Goal: Task Accomplishment & Management: Complete application form

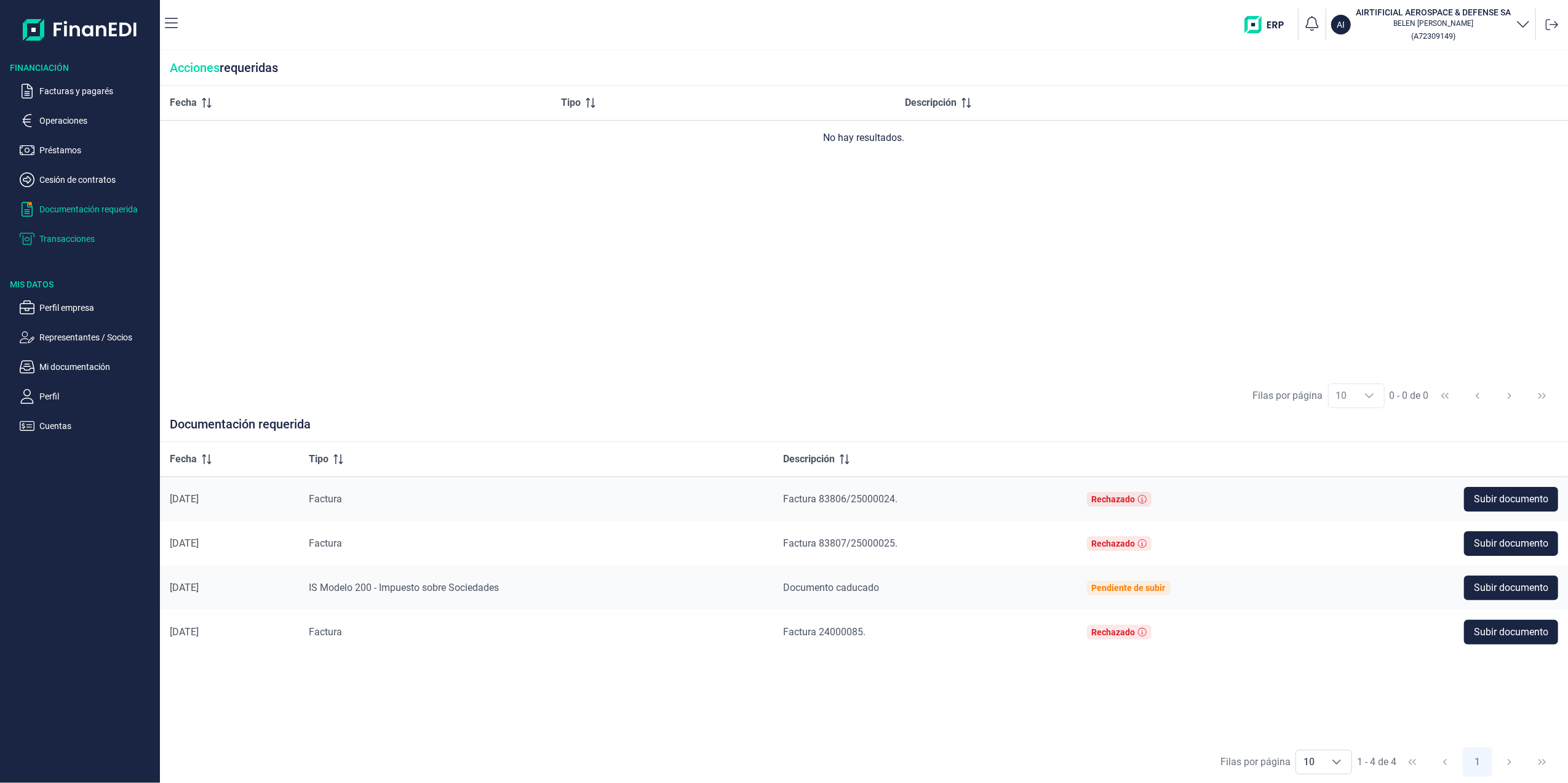
click at [73, 237] on p "Transacciones" at bounding box center [97, 239] width 115 height 15
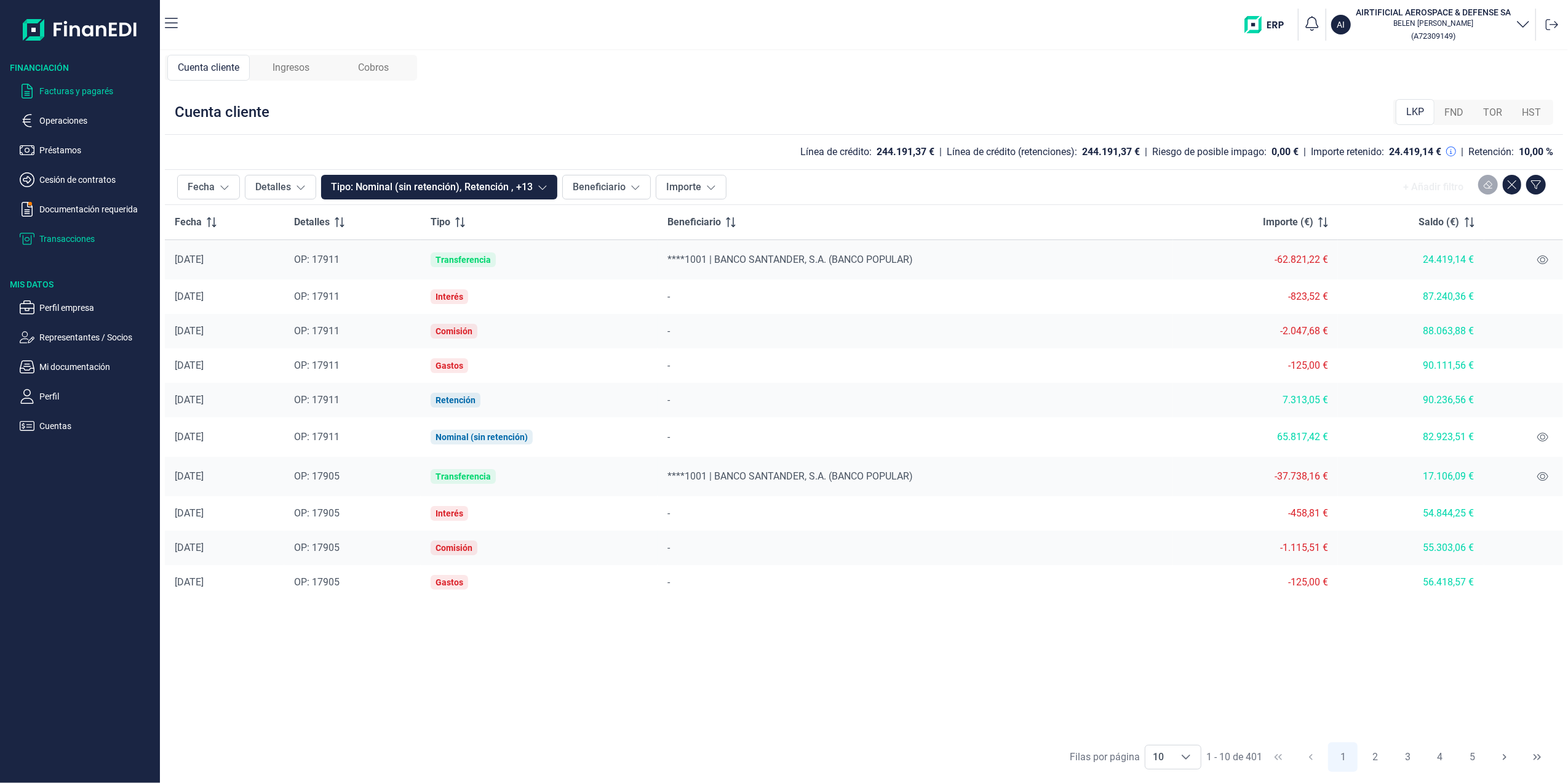
click at [73, 89] on p "Facturas y pagarés" at bounding box center [97, 91] width 115 height 15
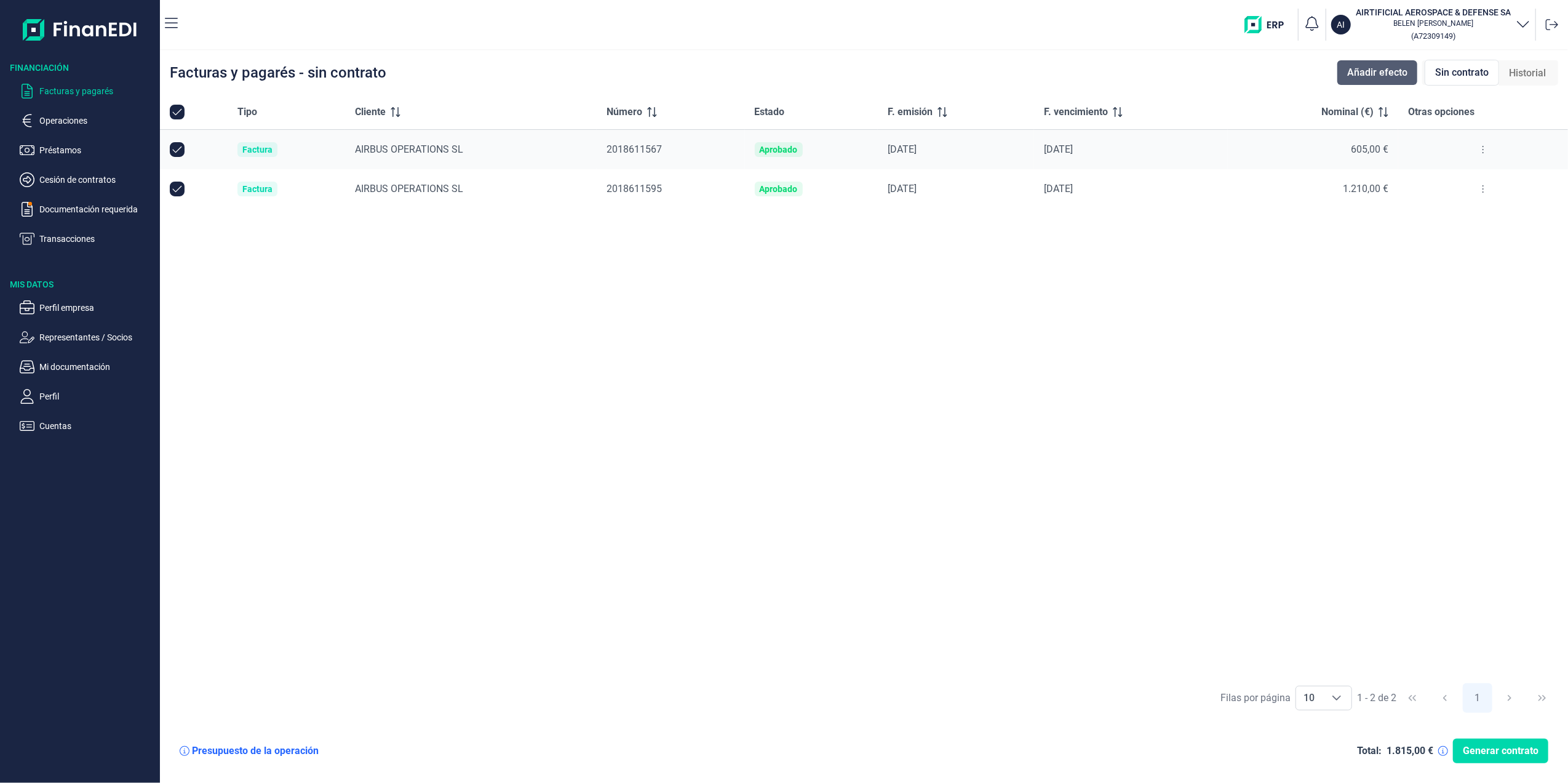
click at [1379, 74] on span "Añadir efecto" at bounding box center [1377, 73] width 60 height 15
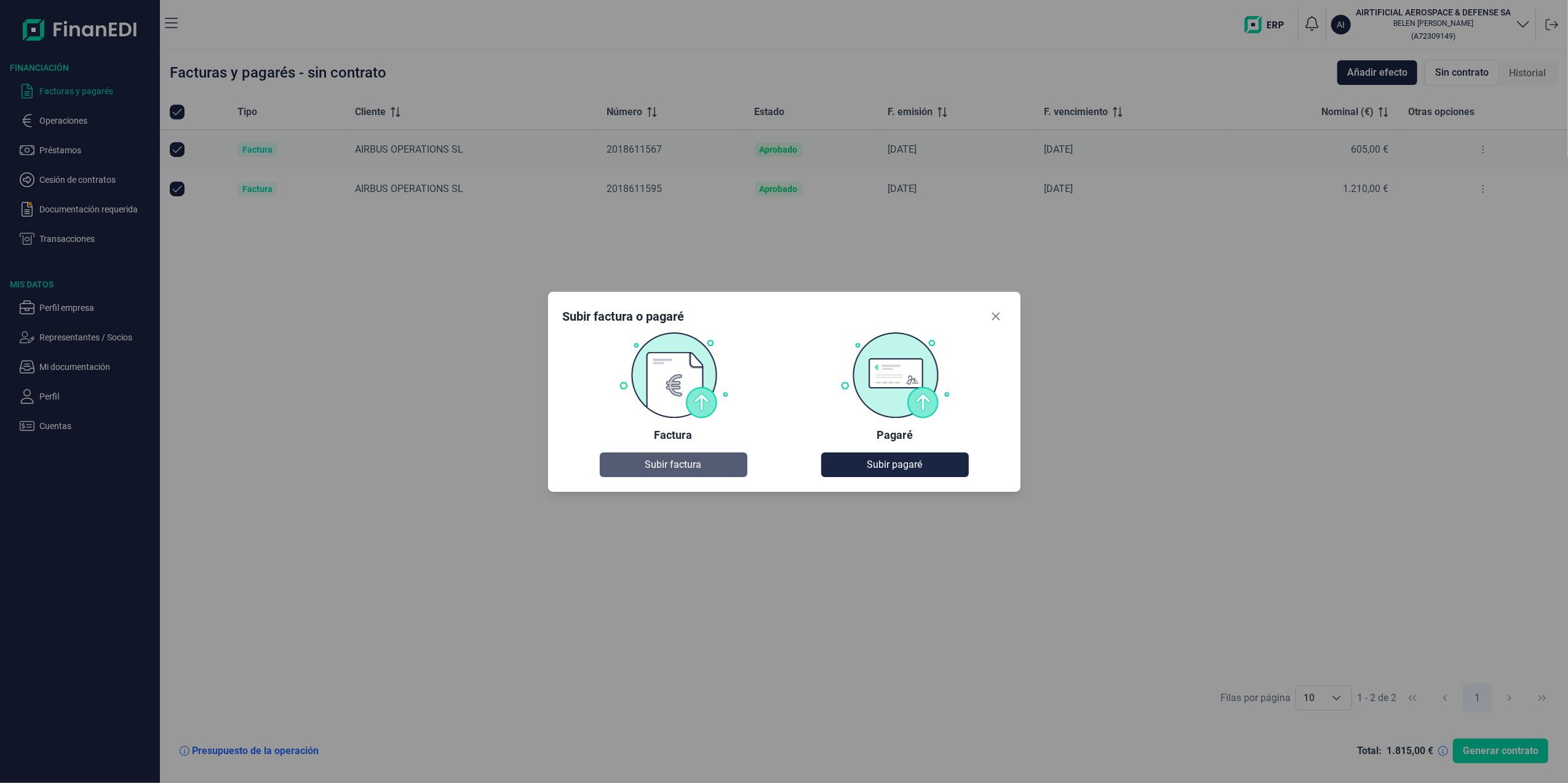
click at [647, 473] on button "Subir factura" at bounding box center [673, 465] width 147 height 25
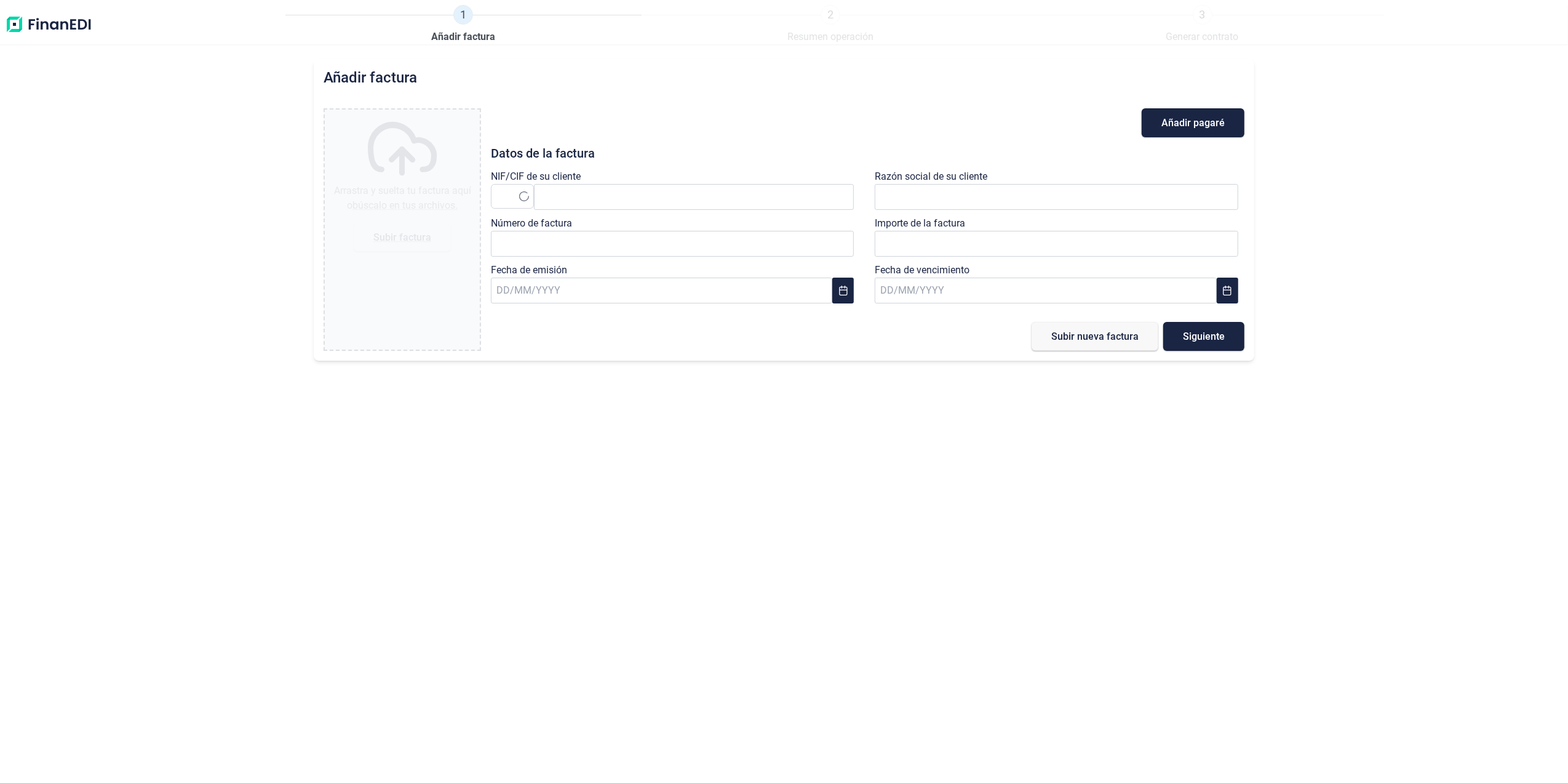
type input "0,00 €"
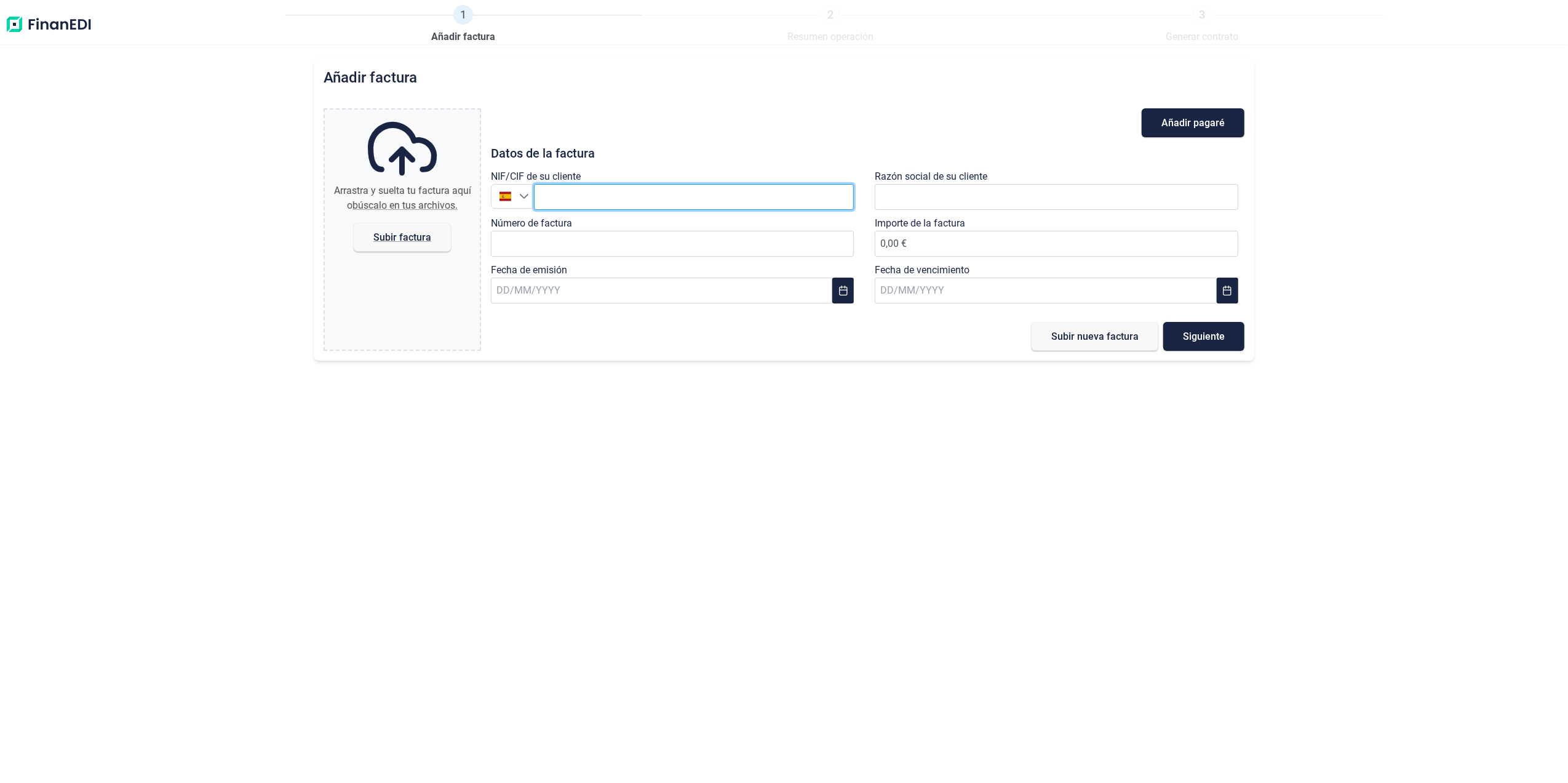
click at [589, 208] on input "text" at bounding box center [694, 196] width 321 height 26
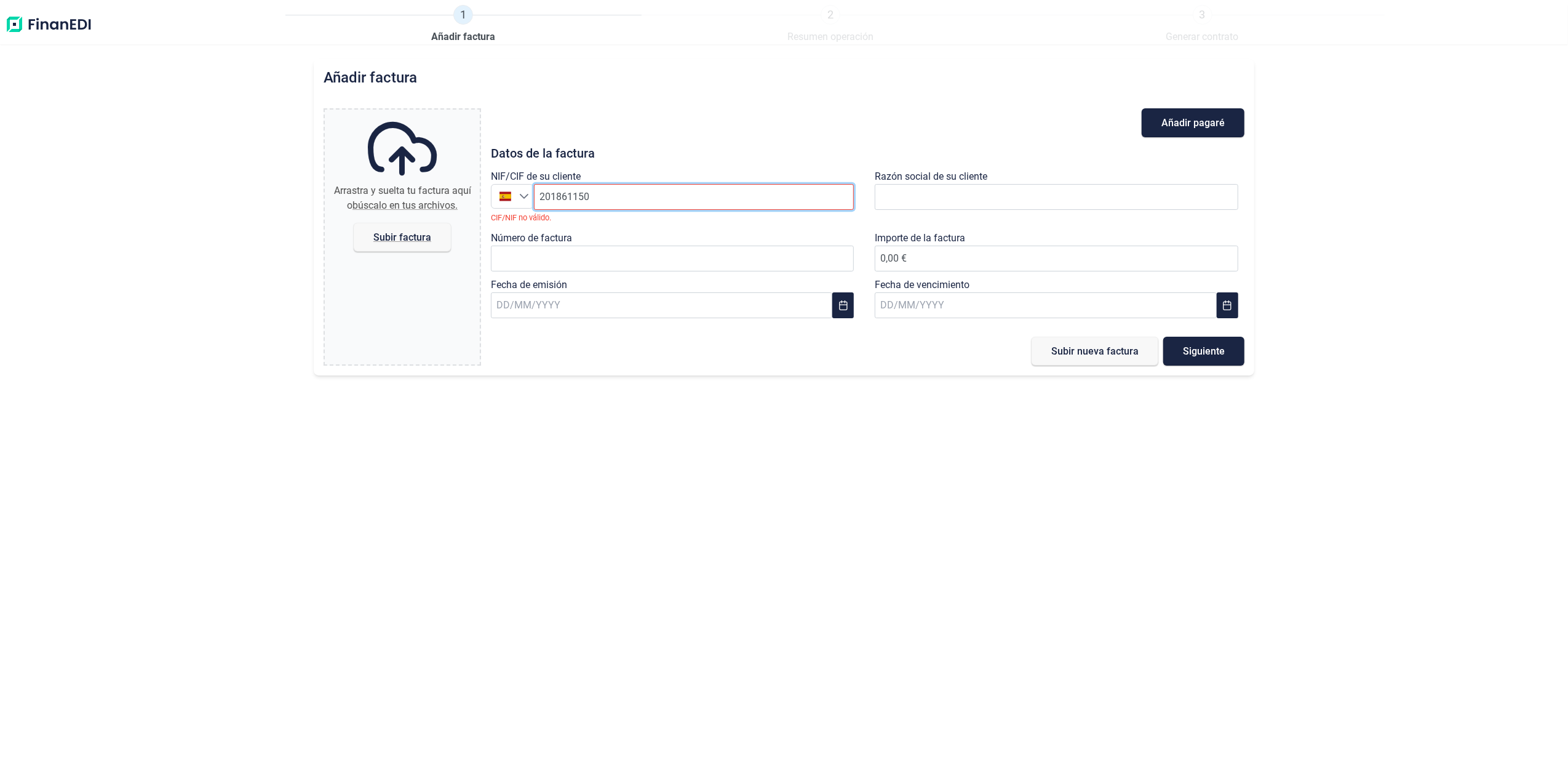
type input "2018611502"
drag, startPoint x: 640, startPoint y: 195, endPoint x: 363, endPoint y: 193, distance: 277.0
click at [363, 193] on div "Arrastra y suelta tu factura aquí o búscalo en tus archivos. Subir factura File…" at bounding box center [784, 237] width 921 height 257
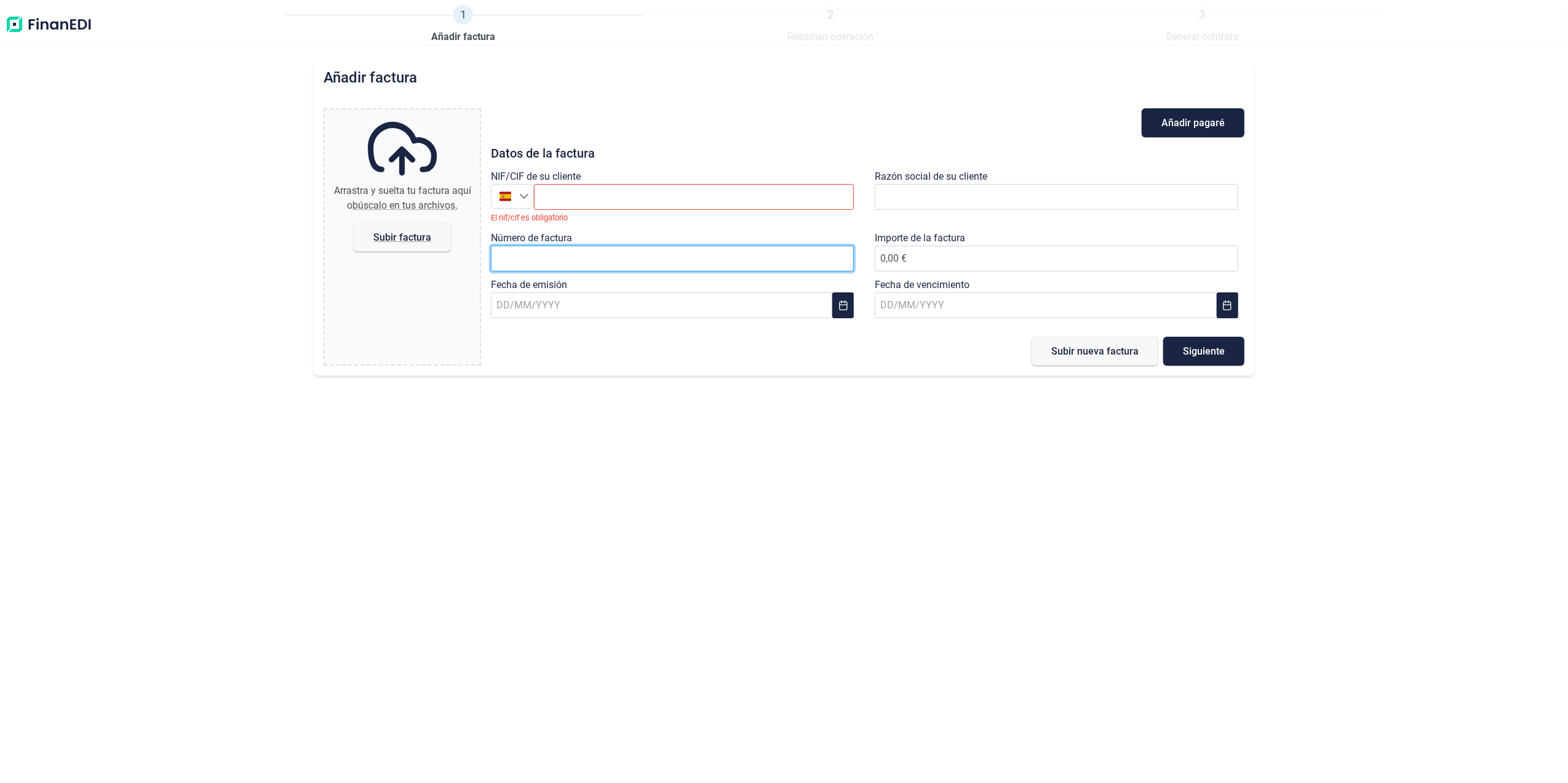
click at [541, 256] on input "Número de factura" at bounding box center [672, 258] width 363 height 26
paste input "2018611502"
type input "2018611502"
click at [625, 204] on input "text" at bounding box center [694, 196] width 321 height 26
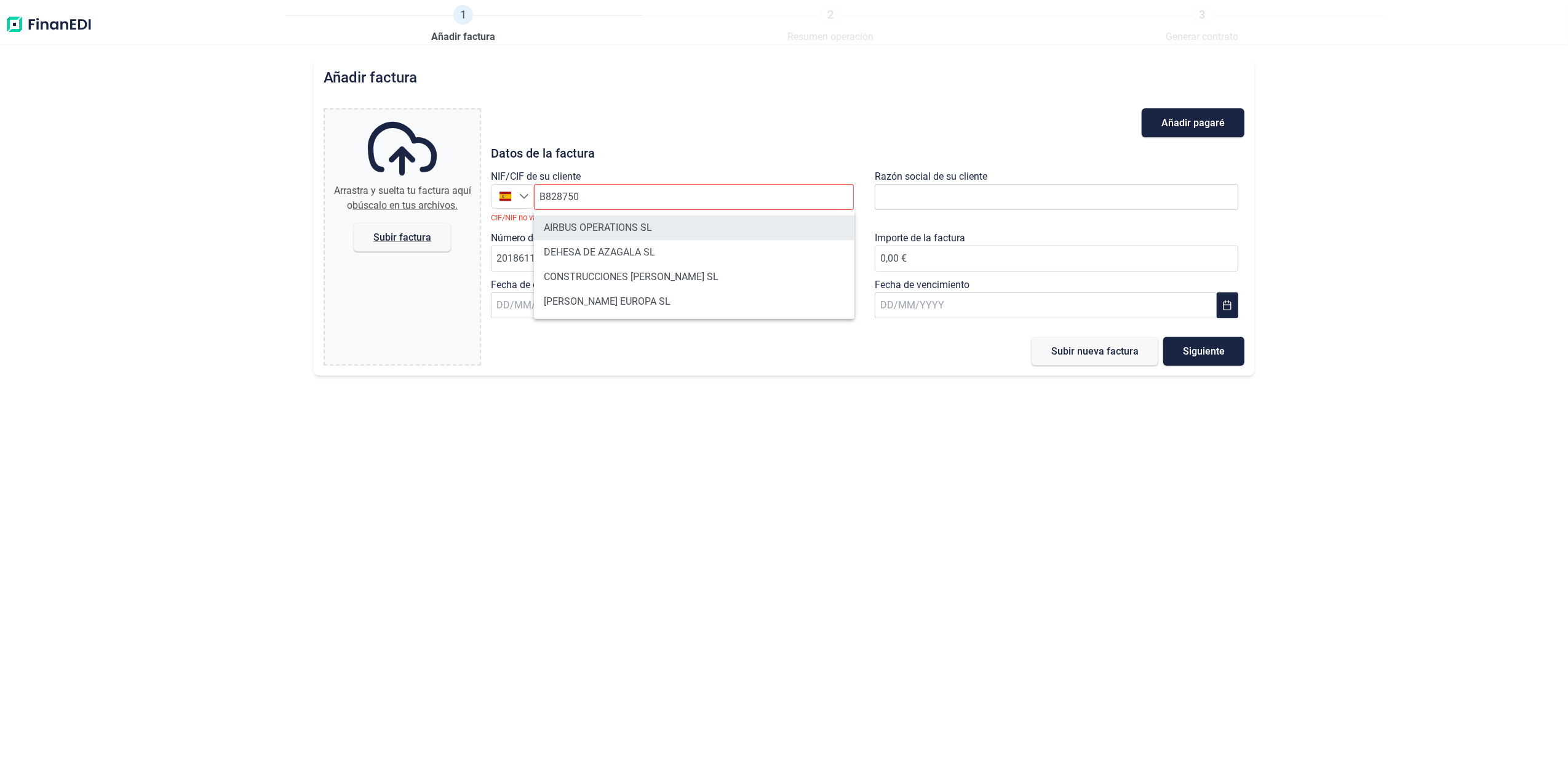
click at [643, 225] on li "AIRBUS OPERATIONS SL" at bounding box center [694, 227] width 321 height 25
type input "B82875055"
type input "AIRBUS OPERATIONS SL"
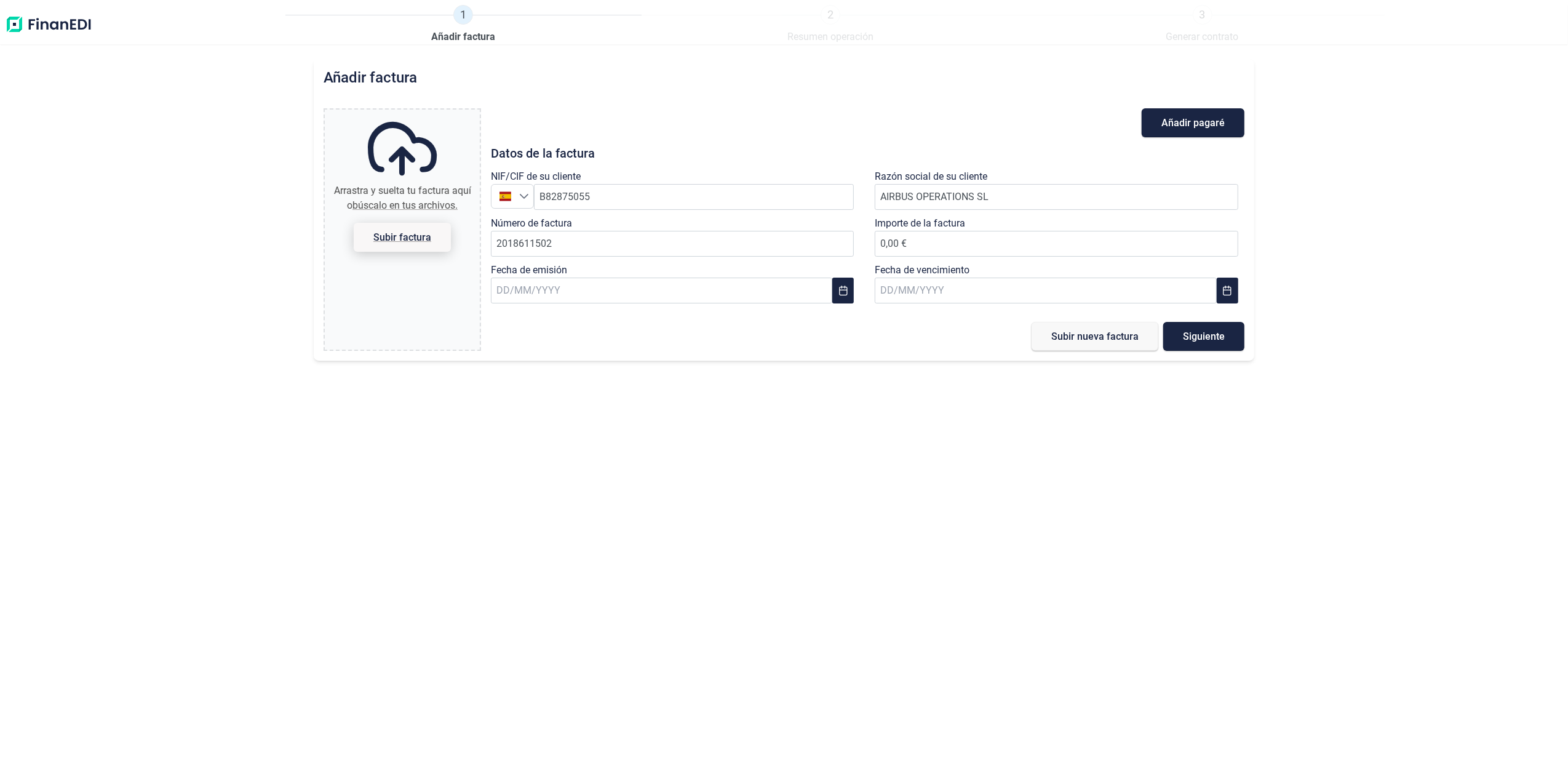
click at [395, 241] on span "Subir factura" at bounding box center [402, 237] width 97 height 29
click at [395, 113] on input "Arrastra y suelta tu factura aquí o búscalo en tus archivos. Subir factura" at bounding box center [402, 111] width 155 height 3
type input "C:\fakepath\2018611502.pdf"
click at [456, 176] on button "Remove" at bounding box center [456, 169] width 16 height 16
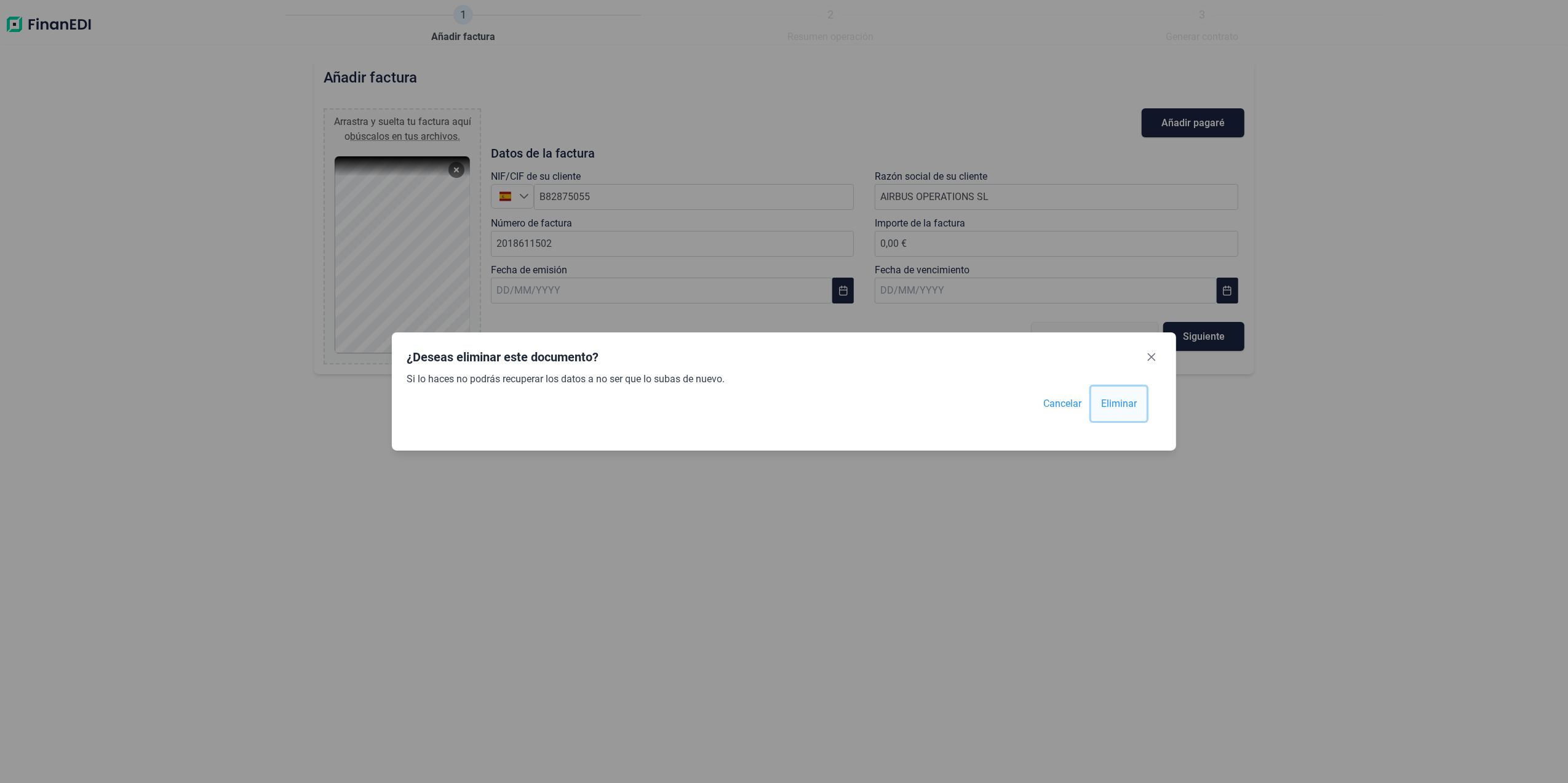
click at [1125, 404] on span "Eliminar" at bounding box center [1118, 404] width 35 height 15
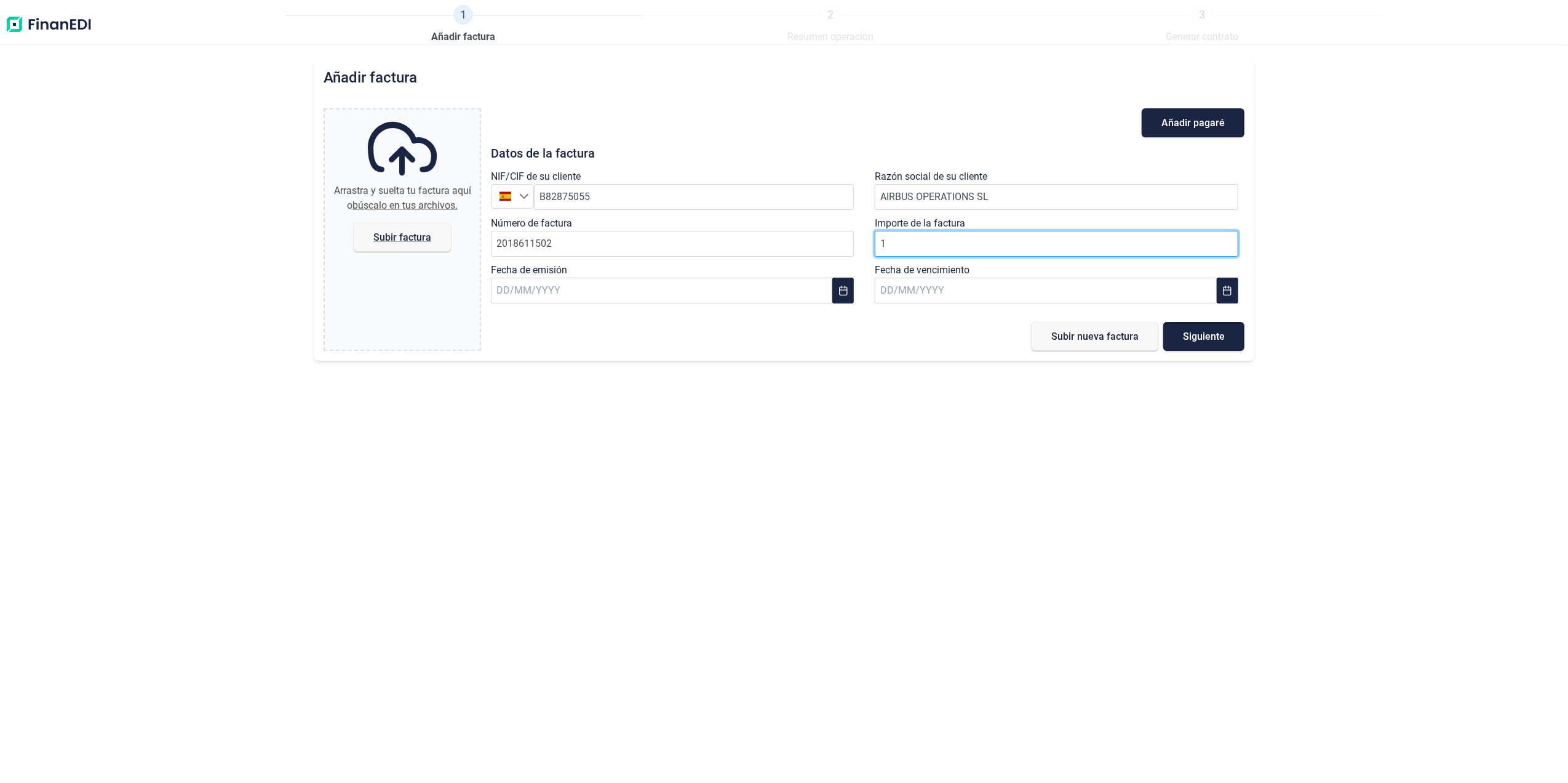
type input "10"
type input "5"
type input "10.563,30 €"
click at [681, 292] on input "text" at bounding box center [662, 290] width 341 height 26
click at [513, 321] on icon "Previous Month" at bounding box center [511, 324] width 10 height 10
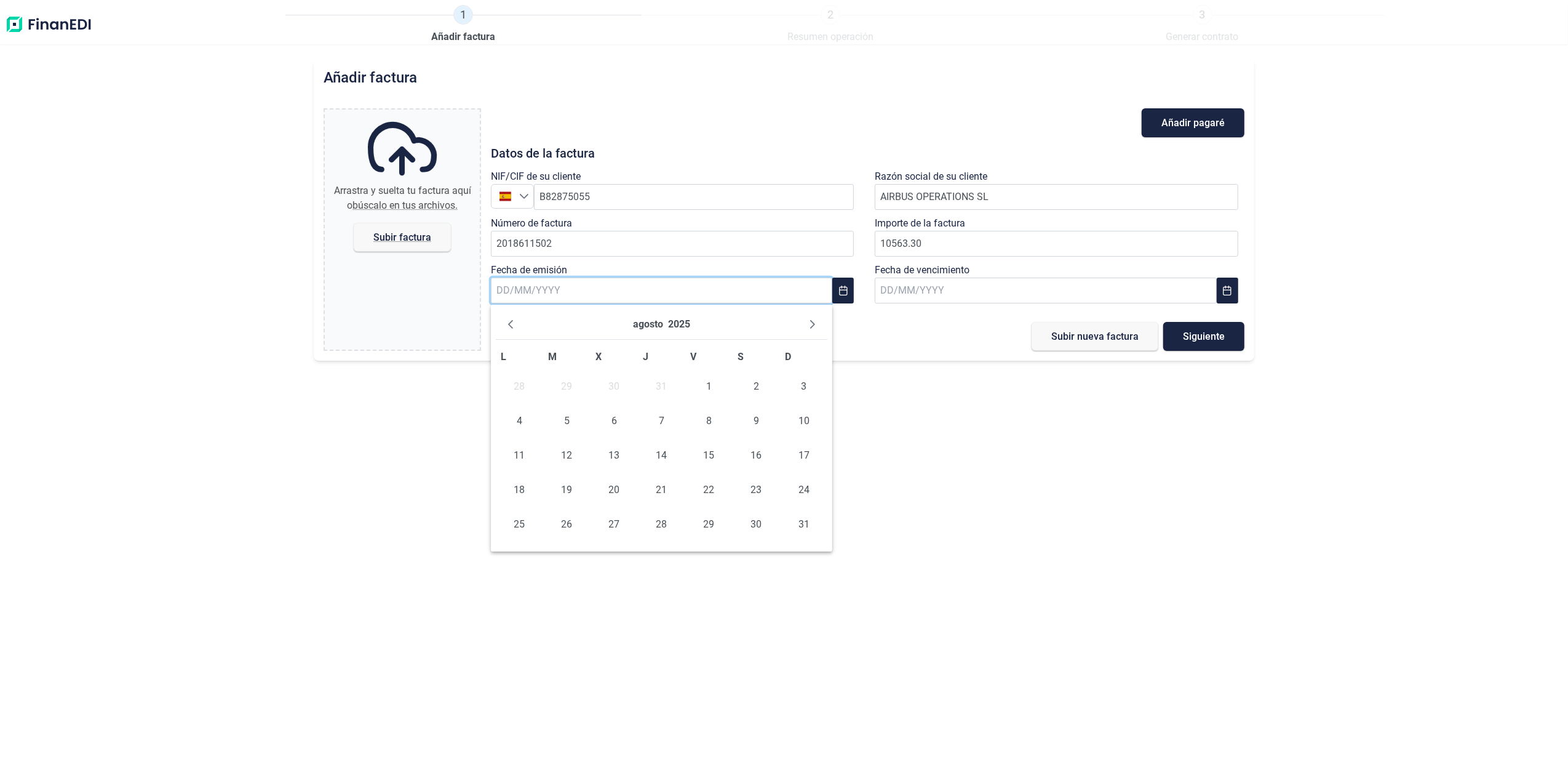
click at [513, 321] on icon "Previous Month" at bounding box center [511, 324] width 10 height 10
click at [519, 419] on span "7" at bounding box center [519, 421] width 25 height 25
type input "[DATE]"
click at [987, 285] on input "text" at bounding box center [1046, 290] width 341 height 26
click at [1000, 417] on span "10" at bounding box center [999, 421] width 25 height 25
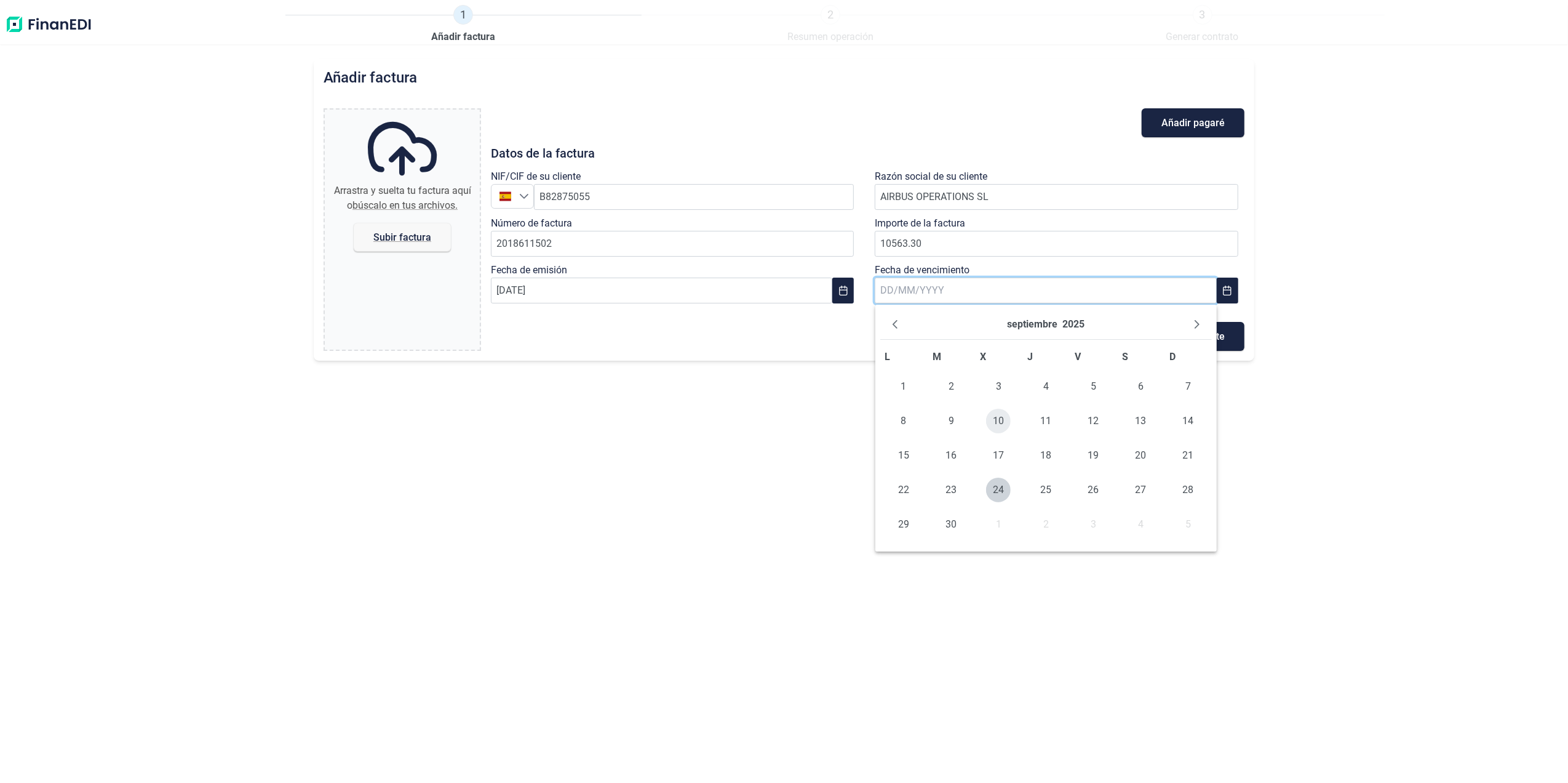
type input "[DATE]"
click at [405, 237] on span "Subir factura" at bounding box center [402, 237] width 58 height 9
click at [405, 113] on input "Arrastra y suelta tu factura aquí o búscalo en tus archivos. Subir factura" at bounding box center [402, 111] width 155 height 3
type input "C:\fakepath\2018611502.pdf"
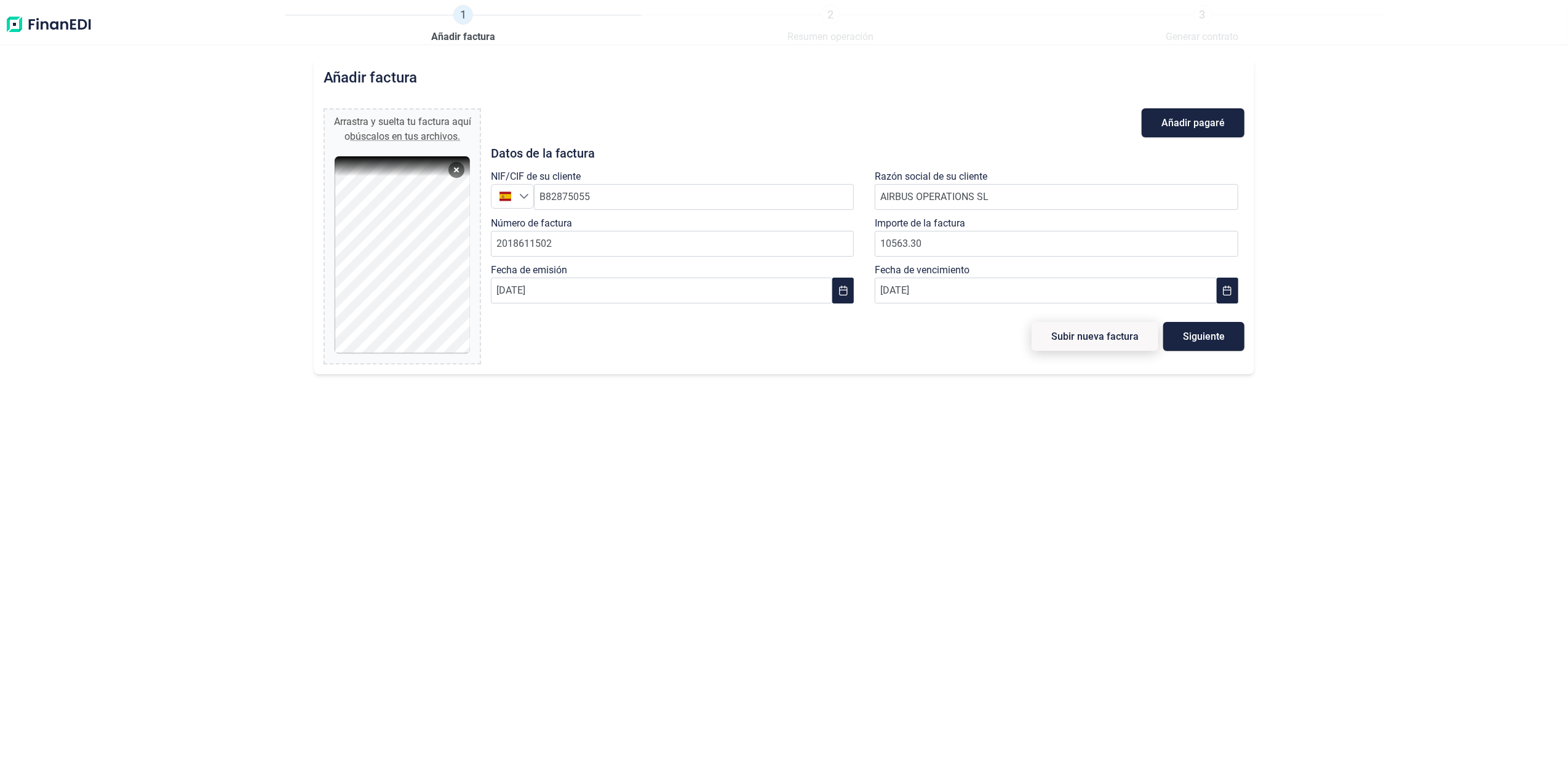
click at [1069, 350] on button "Subir nueva factura" at bounding box center [1095, 335] width 127 height 29
type input "0,00 €"
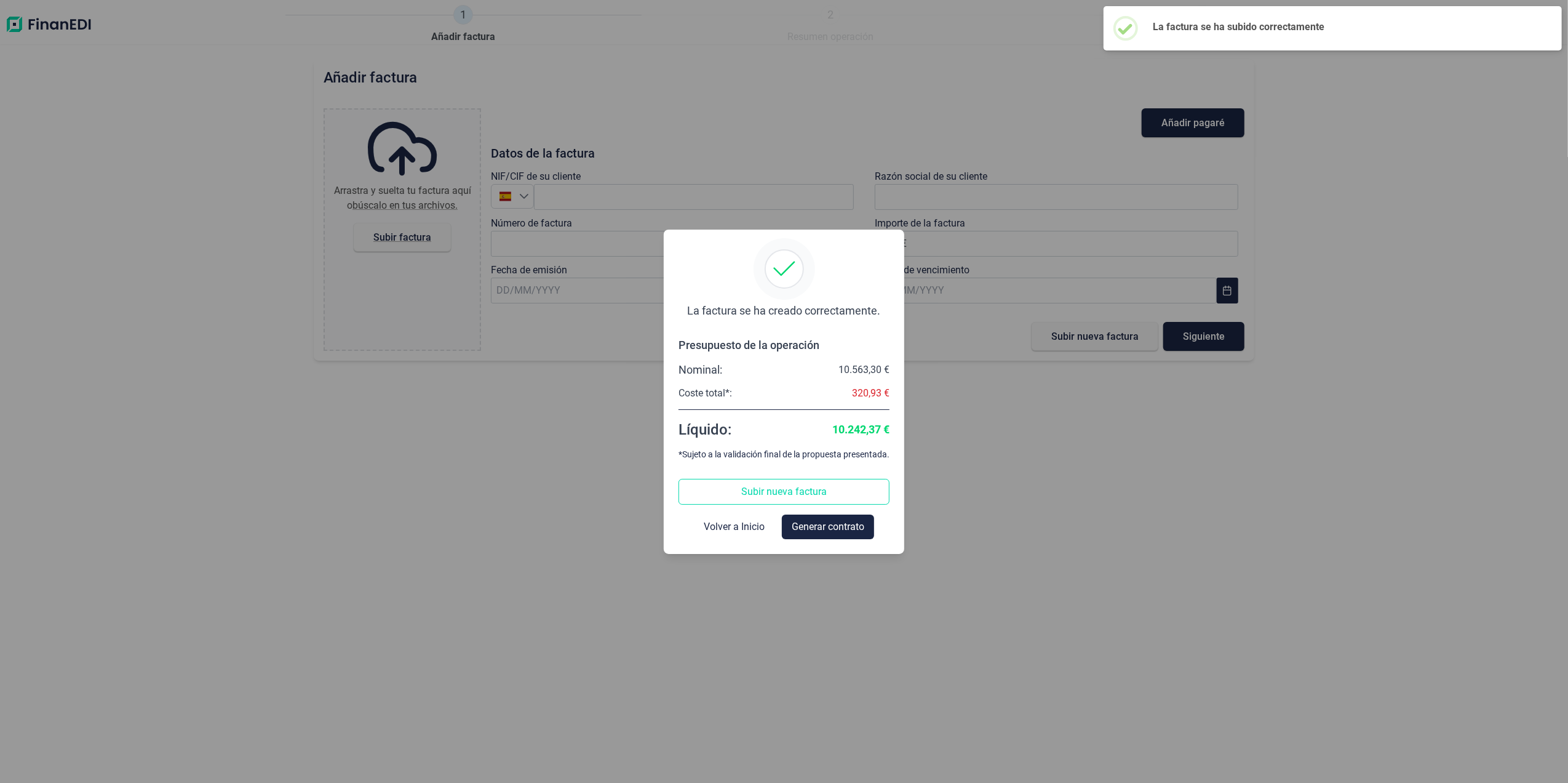
click at [714, 529] on span "Volver a Inicio" at bounding box center [734, 527] width 61 height 15
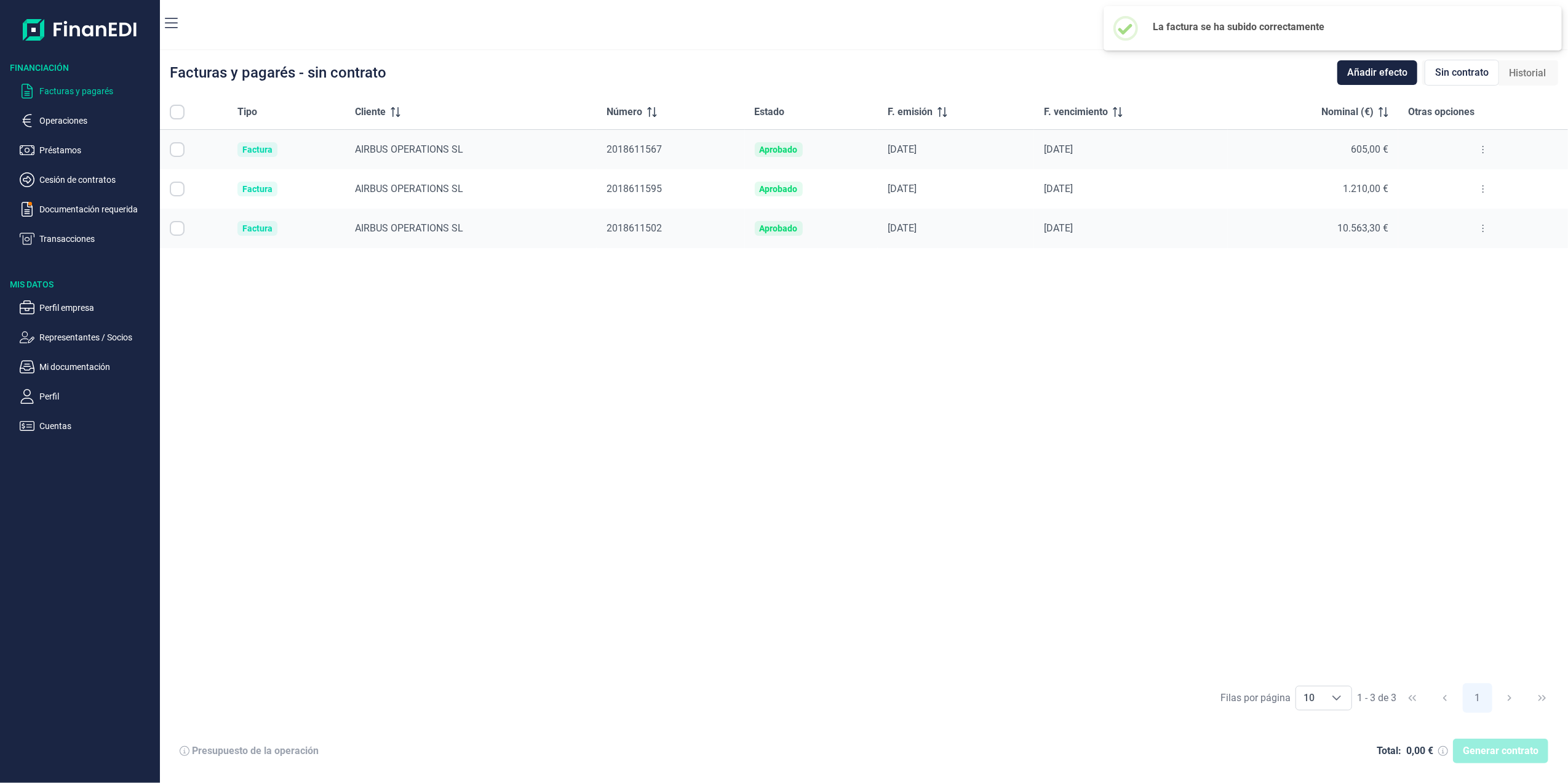
checkbox input "true"
